Goal: Task Accomplishment & Management: Manage account settings

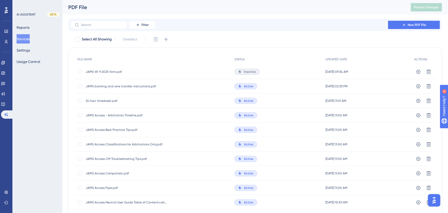
click at [256, 71] on div "Inactive" at bounding box center [246, 72] width 25 height 6
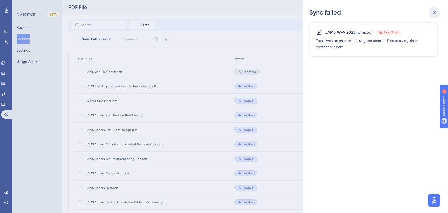
drag, startPoint x: 436, startPoint y: 12, endPoint x: 326, endPoint y: 46, distance: 115.4
click at [436, 12] on icon at bounding box center [435, 12] width 6 height 6
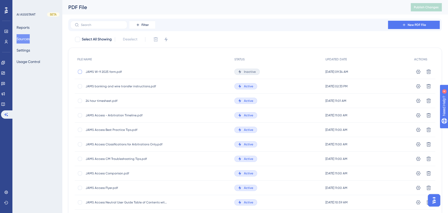
click at [78, 72] on div at bounding box center [80, 72] width 4 height 4
checkbox input "true"
click at [162, 38] on button at bounding box center [166, 39] width 8 height 8
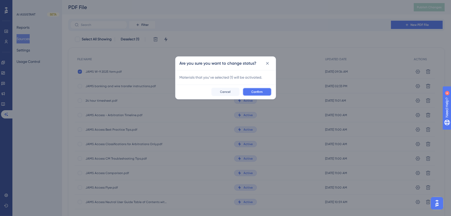
click at [257, 91] on span "Confirm" at bounding box center [257, 92] width 11 height 4
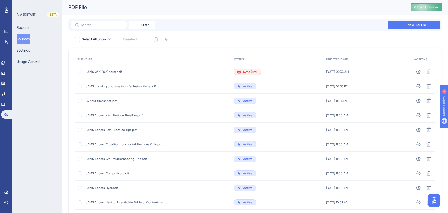
click at [433, 7] on span "Publish Changes" at bounding box center [426, 7] width 25 height 4
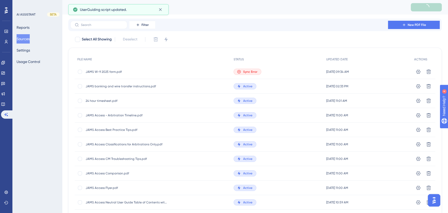
click at [249, 72] on span "Sync Error" at bounding box center [250, 72] width 14 height 4
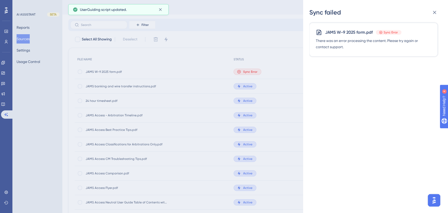
click at [375, 52] on div "JAMS W-9 2025 form.pdf Sync Error There was an error processing the content. Pl…" at bounding box center [373, 40] width 128 height 34
click at [434, 11] on icon at bounding box center [434, 12] width 3 height 3
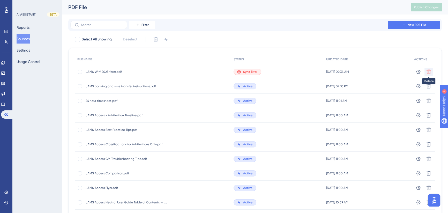
click at [428, 70] on icon at bounding box center [429, 71] width 4 height 4
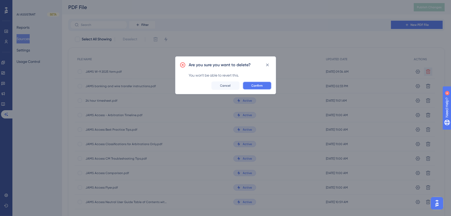
click at [261, 84] on span "Confirm" at bounding box center [257, 86] width 11 height 4
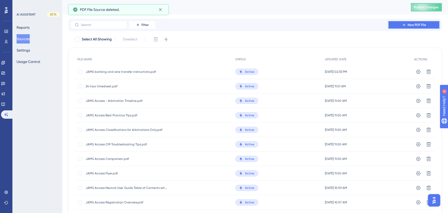
click at [420, 26] on span "New PDF File" at bounding box center [417, 25] width 18 height 4
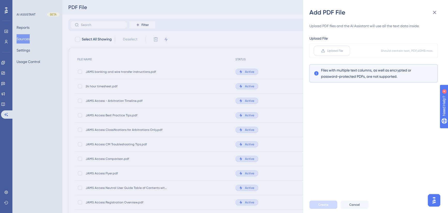
click at [339, 48] on label "Upload File" at bounding box center [332, 51] width 36 height 10
click at [343, 51] on input "Upload File" at bounding box center [343, 51] width 0 height 0
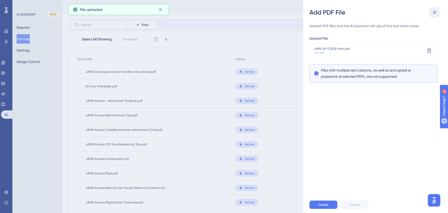
click at [436, 12] on icon at bounding box center [435, 12] width 6 height 6
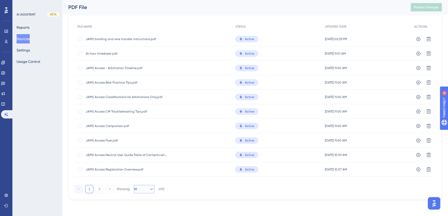
click at [144, 189] on button "10" at bounding box center [144, 189] width 21 height 8
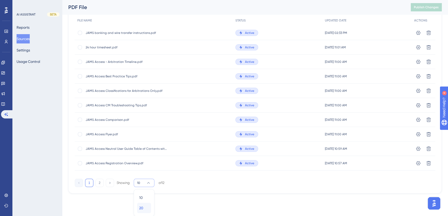
click at [143, 205] on span "20" at bounding box center [141, 208] width 4 height 6
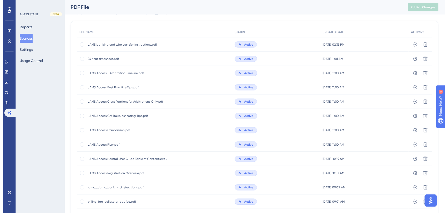
scroll to position [0, 0]
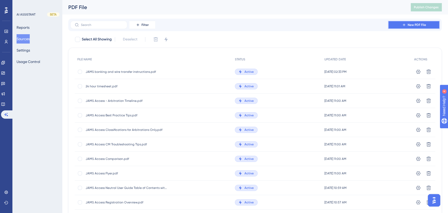
click at [419, 23] on span "New PDF File" at bounding box center [417, 25] width 18 height 4
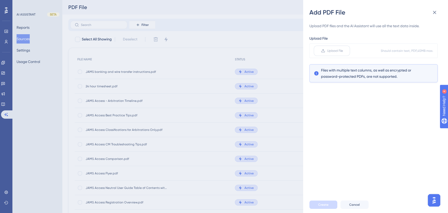
click at [327, 51] on span "Upload File" at bounding box center [335, 51] width 16 height 4
click at [343, 51] on input "Upload File" at bounding box center [343, 51] width 0 height 0
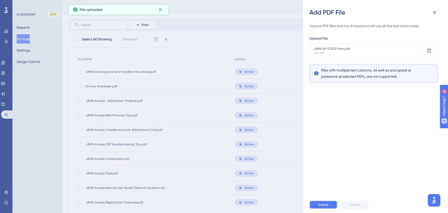
click at [323, 206] on span "Create" at bounding box center [323, 204] width 10 height 4
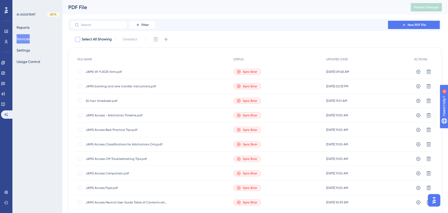
click at [77, 38] on div at bounding box center [77, 39] width 5 height 5
checkbox input "true"
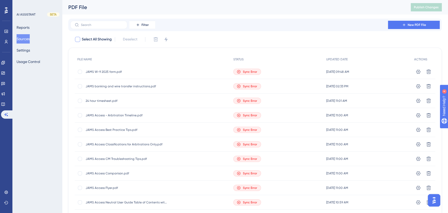
checkbox input "true"
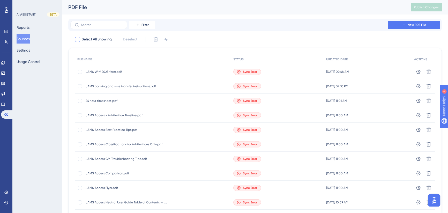
checkbox input "true"
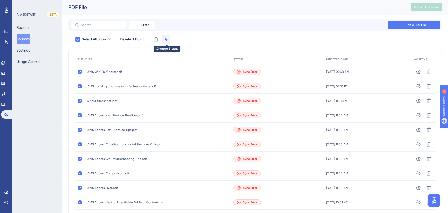
click at [167, 39] on icon at bounding box center [166, 39] width 5 height 5
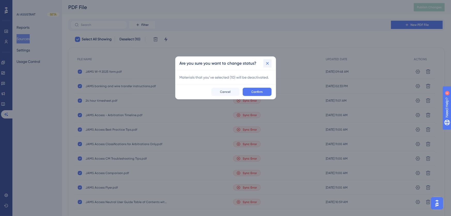
click at [269, 62] on icon at bounding box center [267, 63] width 5 height 5
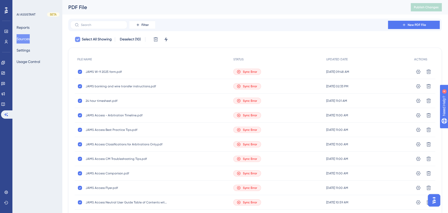
click at [77, 40] on icon at bounding box center [77, 39] width 3 height 4
checkbox input "false"
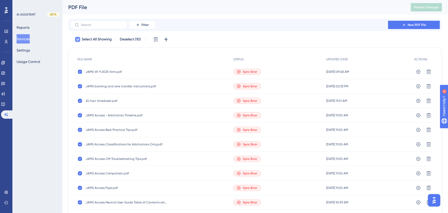
checkbox input "false"
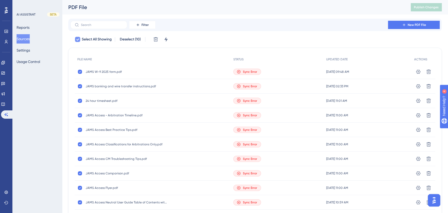
checkbox input "false"
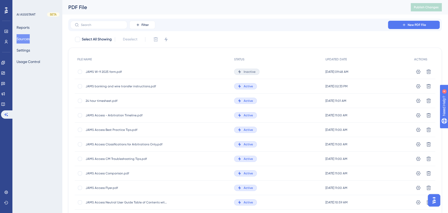
click at [245, 72] on span "Inactive" at bounding box center [250, 72] width 12 height 4
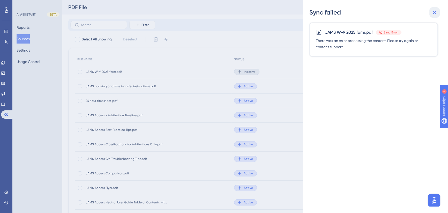
click at [437, 12] on icon at bounding box center [435, 12] width 6 height 6
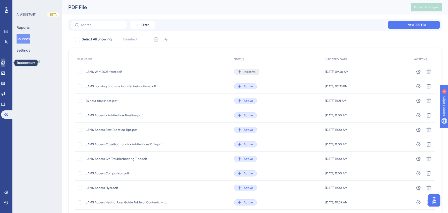
click at [5, 61] on icon at bounding box center [2, 62] width 3 height 3
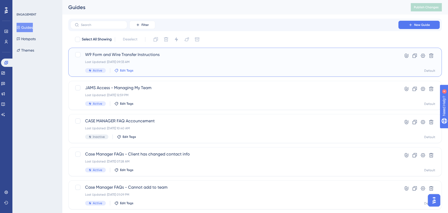
click at [129, 70] on span "Edit Tags" at bounding box center [126, 70] width 13 height 4
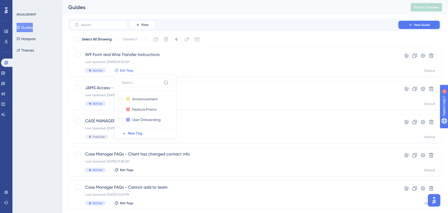
click at [274, 24] on div "Filter New Guide" at bounding box center [254, 25] width 369 height 8
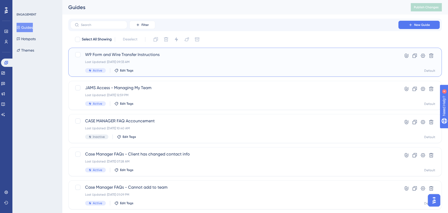
click at [165, 64] on div "W9 Form and Wire Transfer Instructions Last Updated: Sep 30 2025, 09:33 AM Acti…" at bounding box center [234, 61] width 299 height 21
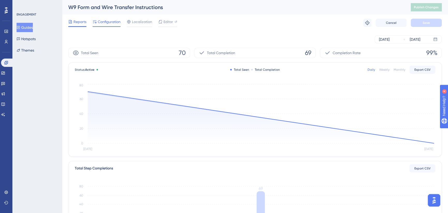
click at [101, 21] on span "Configuration" at bounding box center [109, 22] width 23 height 6
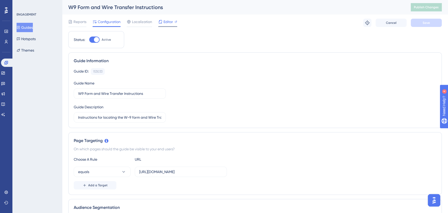
click at [164, 23] on span "Editor" at bounding box center [169, 22] width 10 height 6
click at [169, 23] on span "Editor" at bounding box center [169, 22] width 10 height 6
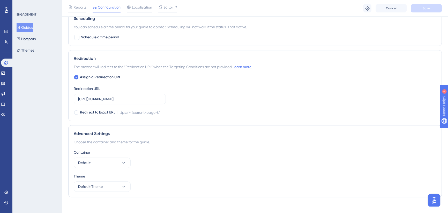
scroll to position [338, 0]
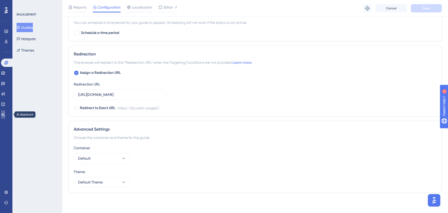
click at [5, 115] on icon at bounding box center [3, 114] width 4 height 3
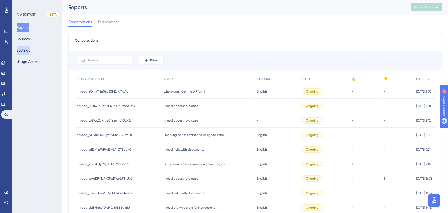
click at [30, 52] on button "Settings" at bounding box center [23, 50] width 13 height 9
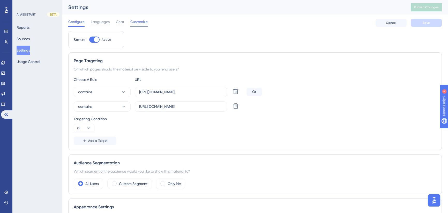
click at [136, 21] on span "Customize" at bounding box center [138, 22] width 17 height 6
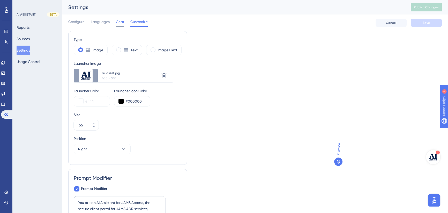
click at [120, 20] on span "Chat" at bounding box center [120, 22] width 8 height 6
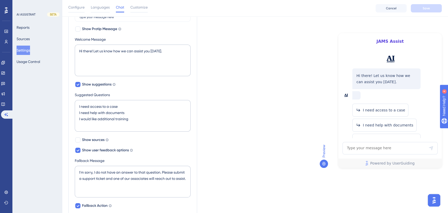
scroll to position [72, 0]
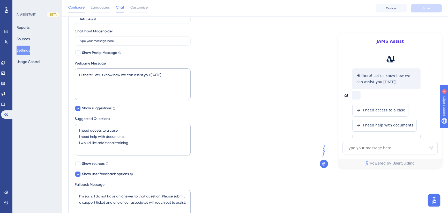
click at [74, 7] on span "Configure" at bounding box center [76, 7] width 16 height 6
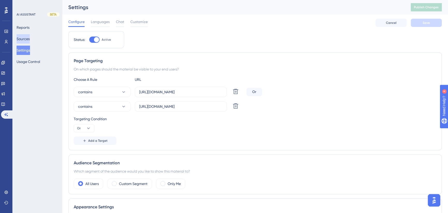
click at [24, 41] on button "Sources" at bounding box center [23, 38] width 13 height 9
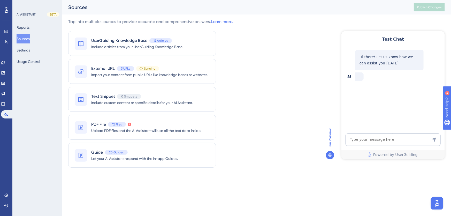
click at [99, 151] on span "Guide" at bounding box center [97, 152] width 12 height 6
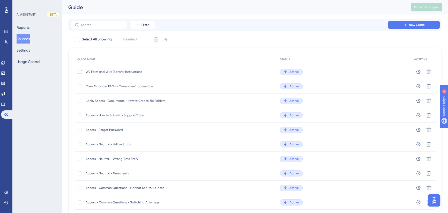
click at [80, 72] on div at bounding box center [80, 72] width 4 height 4
checkbox input "true"
click at [417, 69] on icon at bounding box center [418, 71] width 5 height 5
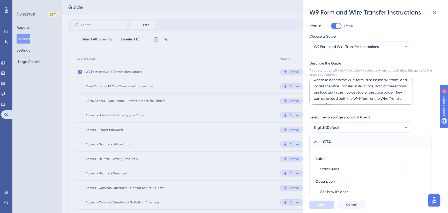
scroll to position [18, 0]
click at [351, 96] on textarea "This guide shows any JAMS Access users and clients where to access the W-9 form…" at bounding box center [360, 92] width 103 height 26
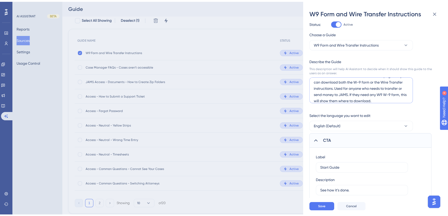
scroll to position [33, 0]
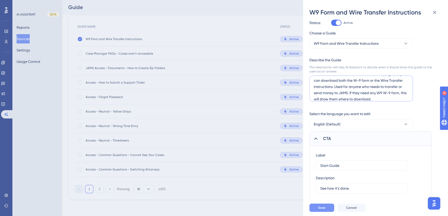
type textarea "This guide shows any JAMS Access users and clients where to access the W-9 form…"
click at [326, 207] on button "Save" at bounding box center [321, 208] width 25 height 8
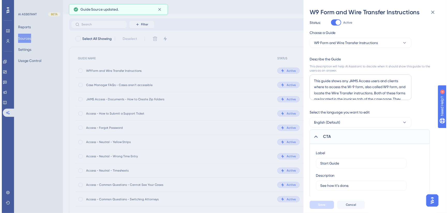
scroll to position [0, 0]
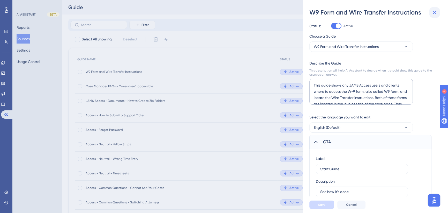
click at [438, 14] on button at bounding box center [434, 12] width 10 height 10
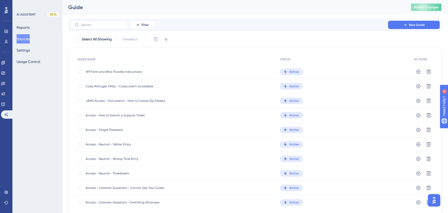
click at [431, 8] on span "Publish Changes" at bounding box center [426, 7] width 25 height 4
click at [29, 50] on button "Settings" at bounding box center [23, 50] width 13 height 9
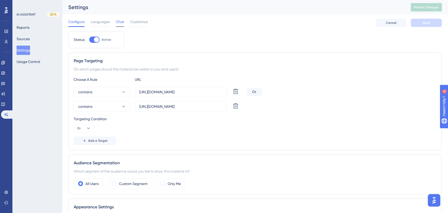
click at [119, 20] on span "Chat" at bounding box center [120, 22] width 8 height 6
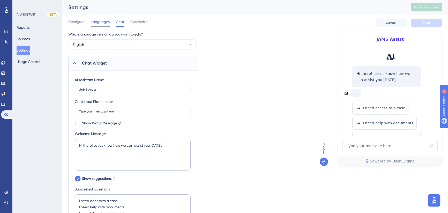
click at [98, 20] on span "Languages" at bounding box center [100, 22] width 19 height 6
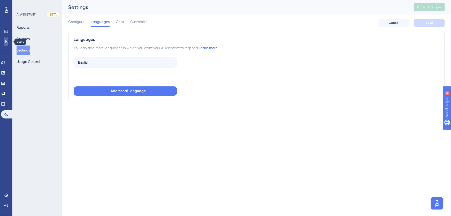
click at [6, 41] on icon at bounding box center [6, 42] width 4 height 4
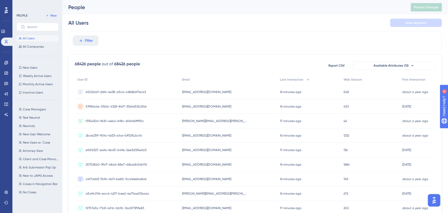
click at [177, 41] on div "Filter" at bounding box center [255, 40] width 374 height 19
click at [3, 29] on link at bounding box center [3, 31] width 4 height 8
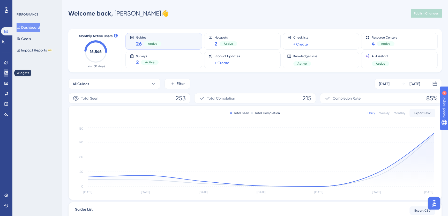
click at [4, 72] on link at bounding box center [6, 73] width 4 height 8
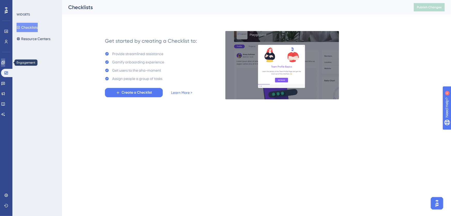
click at [5, 64] on icon at bounding box center [3, 63] width 4 height 4
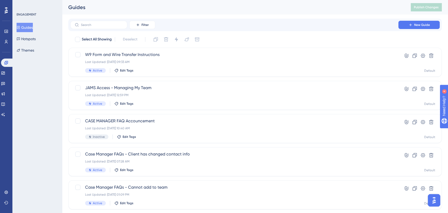
click at [30, 27] on button "Guides" at bounding box center [25, 27] width 16 height 9
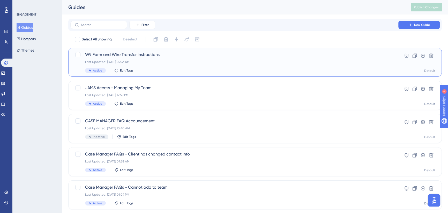
click at [168, 64] on div "W9 Form and Wire Transfer Instructions Last Updated: Sep 30 2025, 09:33 AM Acti…" at bounding box center [234, 61] width 299 height 21
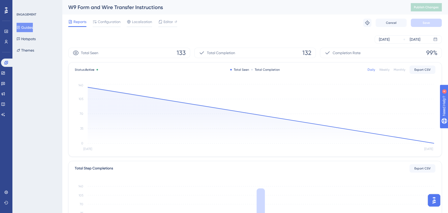
drag, startPoint x: 111, startPoint y: 21, endPoint x: 169, endPoint y: 42, distance: 61.6
click at [111, 21] on span "Configuration" at bounding box center [109, 22] width 23 height 6
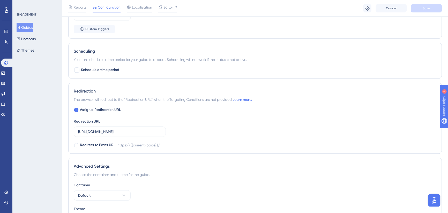
scroll to position [181, 0]
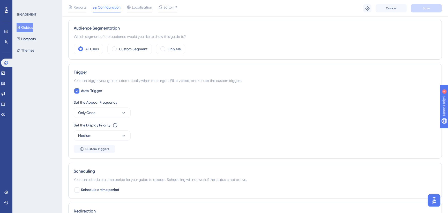
click at [78, 86] on div "Trigger You can trigger your guide automatically when the target URL is visited…" at bounding box center [255, 111] width 374 height 95
drag, startPoint x: 78, startPoint y: 91, endPoint x: 81, endPoint y: 92, distance: 2.8
click at [78, 91] on div at bounding box center [76, 90] width 5 height 5
checkbox input "false"
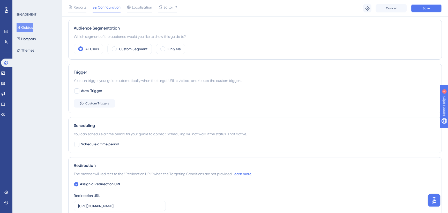
click at [421, 6] on button "Save" at bounding box center [426, 8] width 31 height 8
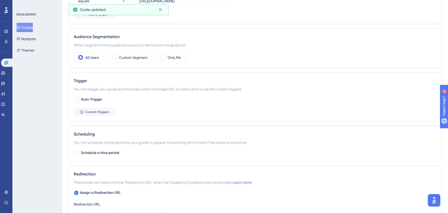
scroll to position [0, 0]
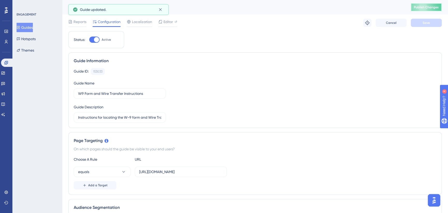
click at [424, 11] on button "Publish Changes" at bounding box center [426, 7] width 31 height 8
click at [160, 8] on icon at bounding box center [160, 9] width 5 height 5
